Goal: Information Seeking & Learning: Learn about a topic

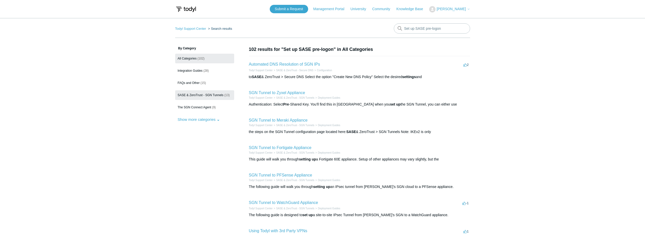
click at [204, 94] on span "SASE & ZeroTrust - SGN Tunnels" at bounding box center [201, 95] width 46 height 4
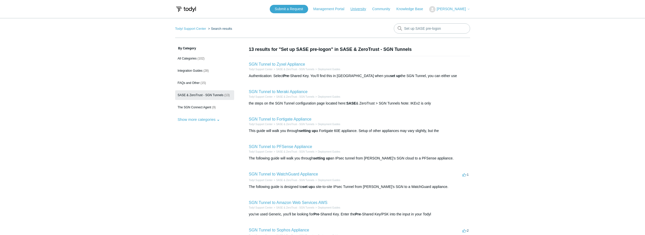
click at [360, 8] on link "University" at bounding box center [360, 8] width 21 height 5
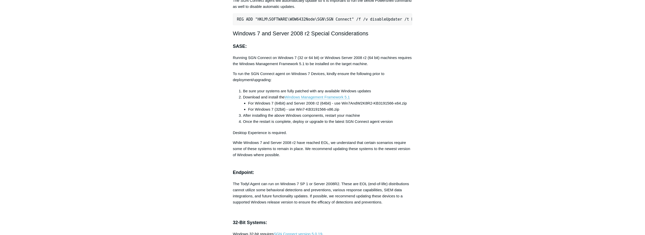
scroll to position [1094, 0]
